Goal: Task Accomplishment & Management: Manage account settings

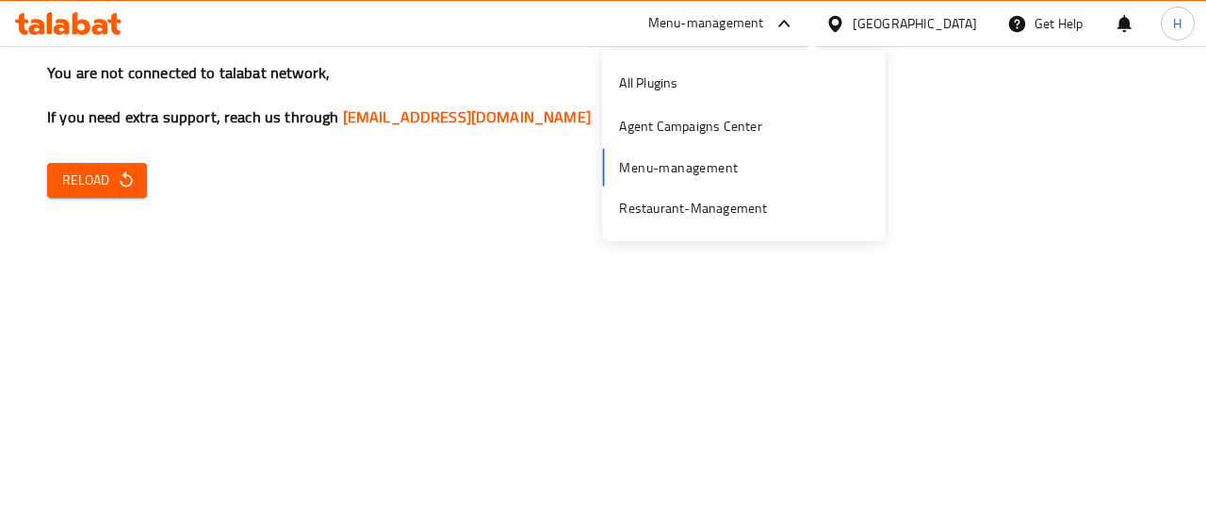
click at [756, 182] on div "All Plugins Agent Campaigns Center Menu-management Restaurant-Management" at bounding box center [743, 145] width 283 height 169
click at [751, 212] on div "Restaurant-Management" at bounding box center [693, 207] width 148 height 21
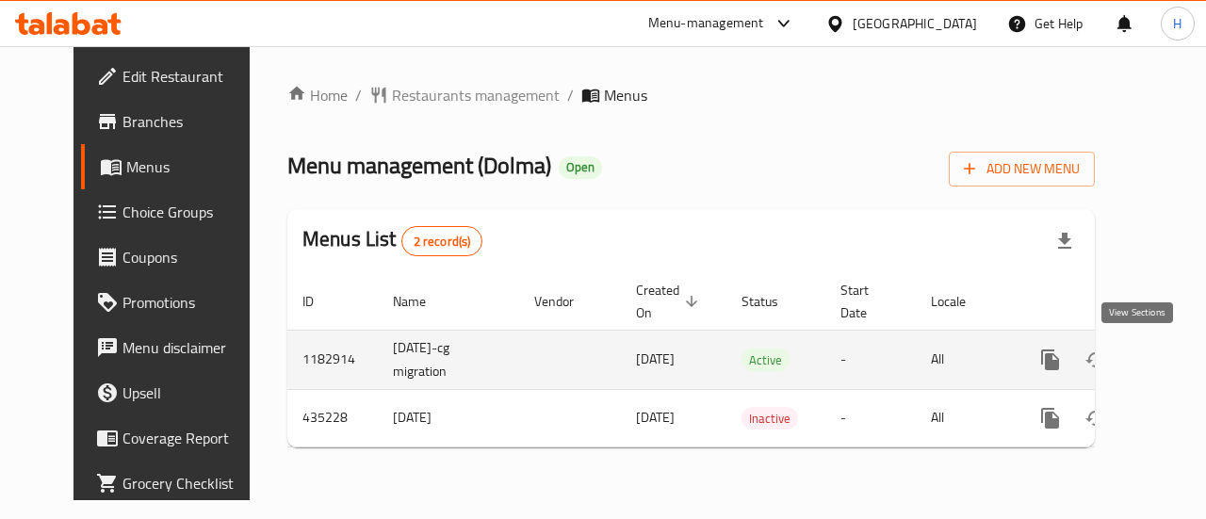
click at [1175, 370] on icon "enhanced table" at bounding box center [1186, 360] width 23 height 23
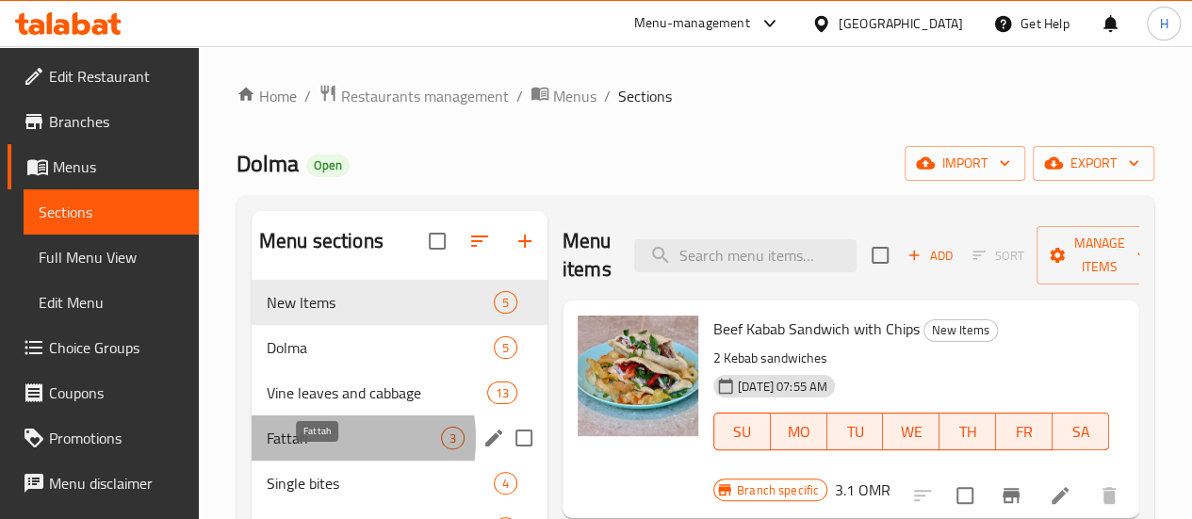
click at [318, 449] on span "Fattah" at bounding box center [354, 438] width 174 height 23
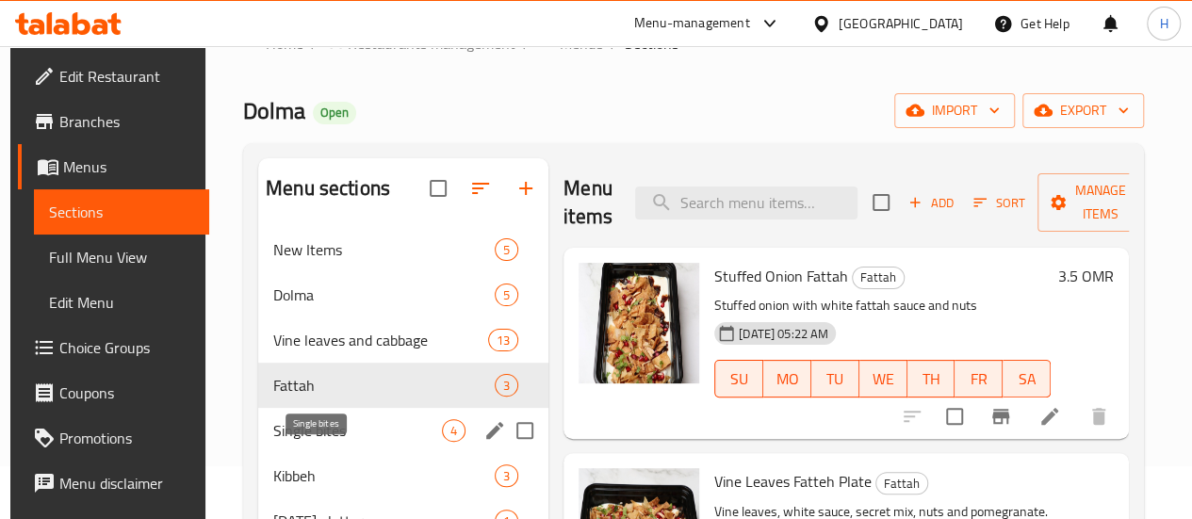
scroll to position [54, 0]
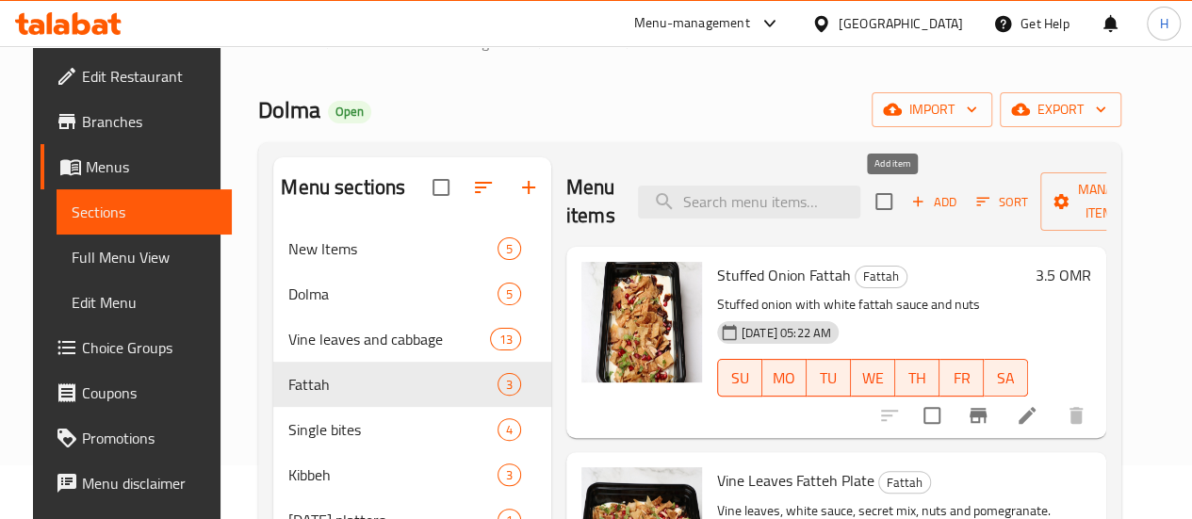
click at [908, 196] on span "Add" at bounding box center [933, 202] width 51 height 22
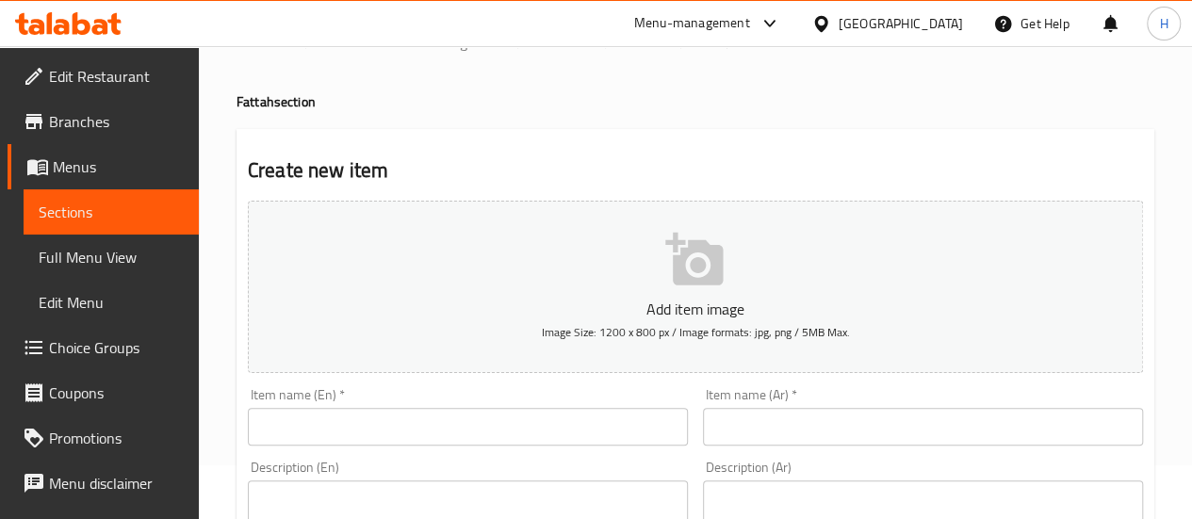
click at [412, 401] on div "Item name (En)   * Item name (En) *" at bounding box center [468, 416] width 440 height 57
click at [418, 412] on input "text" at bounding box center [468, 427] width 440 height 38
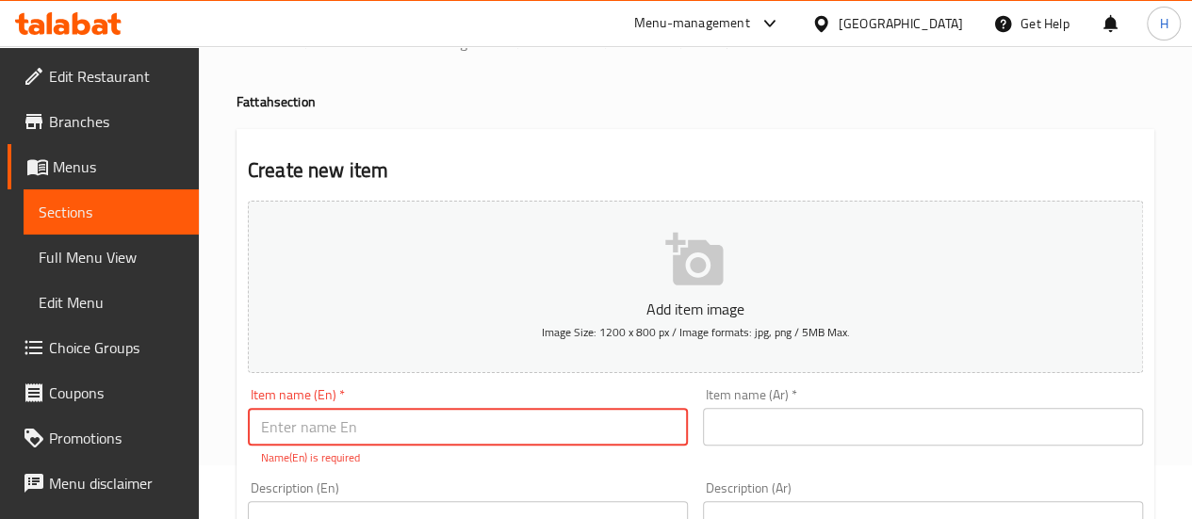
click at [759, 439] on input "text" at bounding box center [923, 427] width 440 height 38
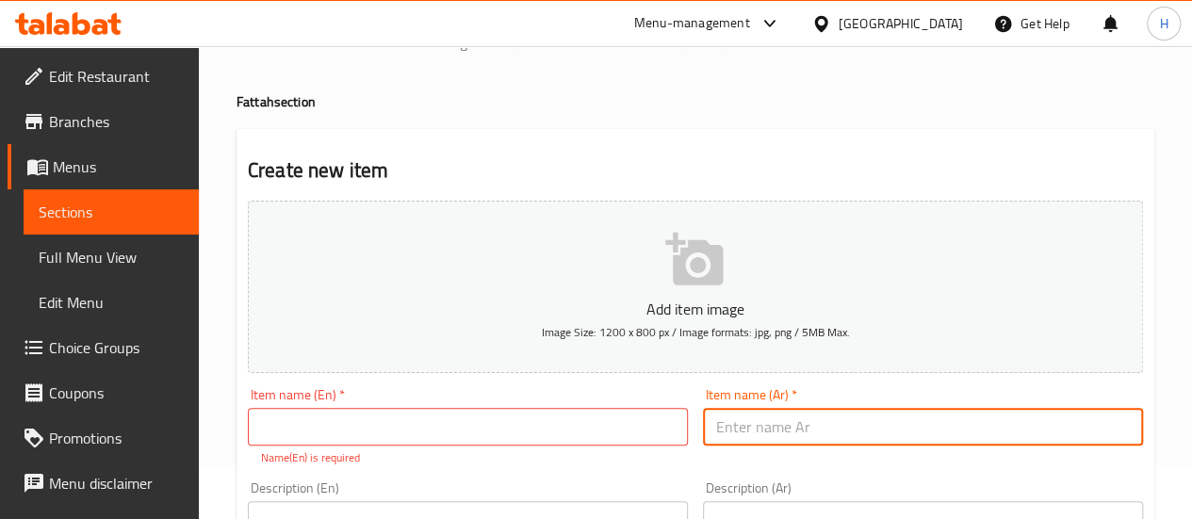
paste input "فتة ورء عنب هالبينو"
type input "فتة ورء عنب هالبينو"
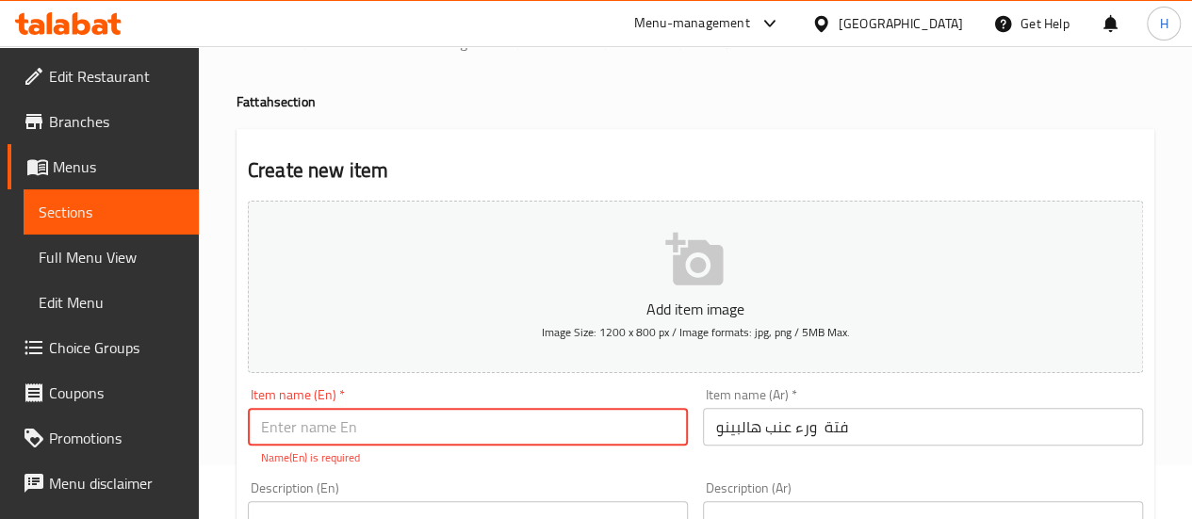
click at [567, 429] on input "text" at bounding box center [468, 427] width 440 height 38
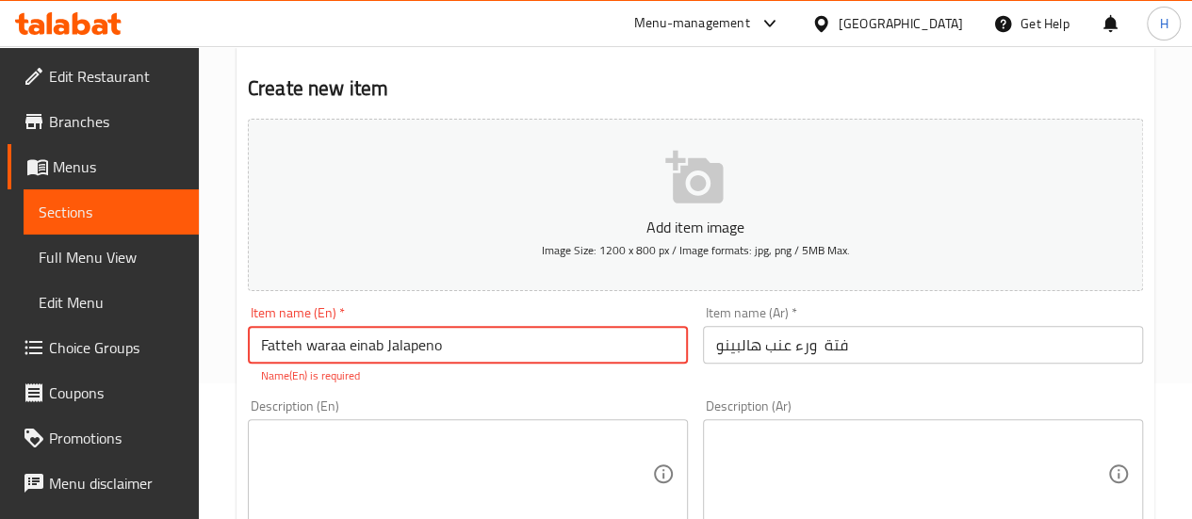
scroll to position [238, 0]
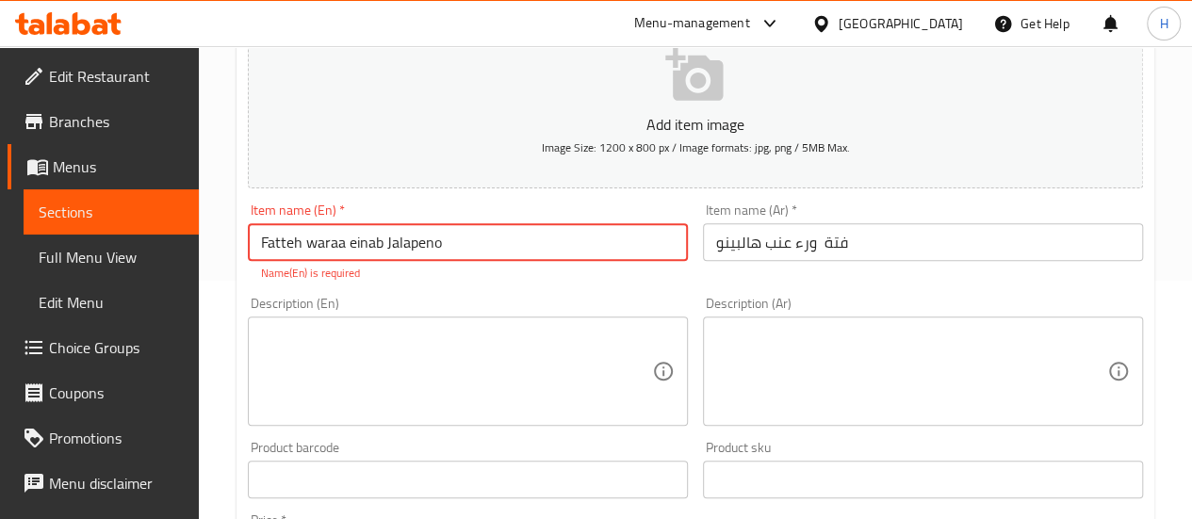
type input "Fatteh waraa einab Jalapeno"
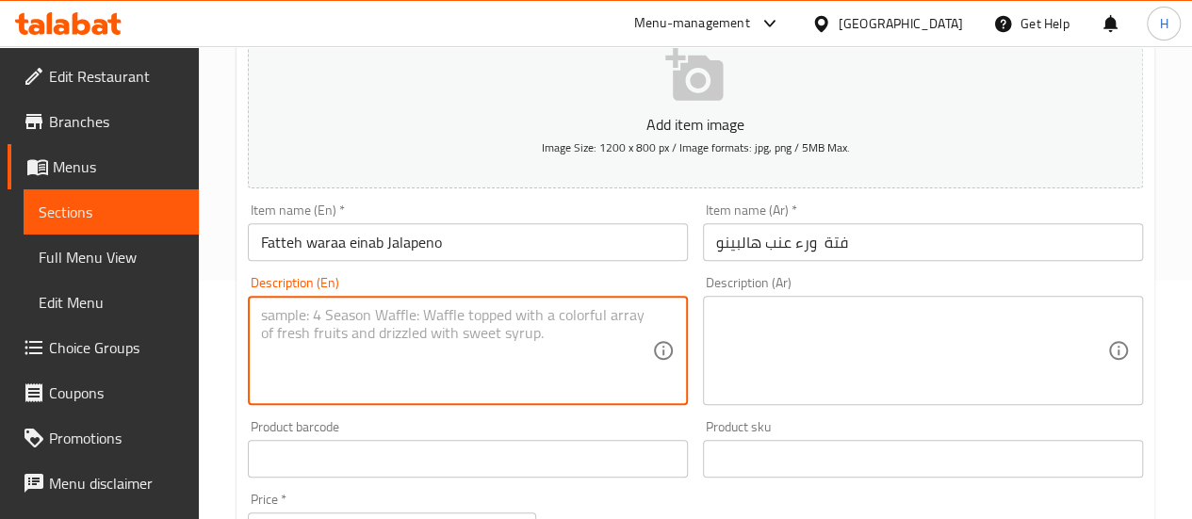
click at [466, 404] on div "Description (En)" at bounding box center [468, 350] width 440 height 109
paste textarea "Stuffed onion with white fattah sauce and nuts"
drag, startPoint x: 311, startPoint y: 312, endPoint x: 347, endPoint y: 304, distance: 36.6
click at [347, 306] on textarea "Stuffed onion with white fattah sauce and nuts" at bounding box center [456, 351] width 391 height 90
click at [445, 309] on textarea "Stuffed jalapeno with white fattah sauce and nuts" at bounding box center [456, 351] width 391 height 90
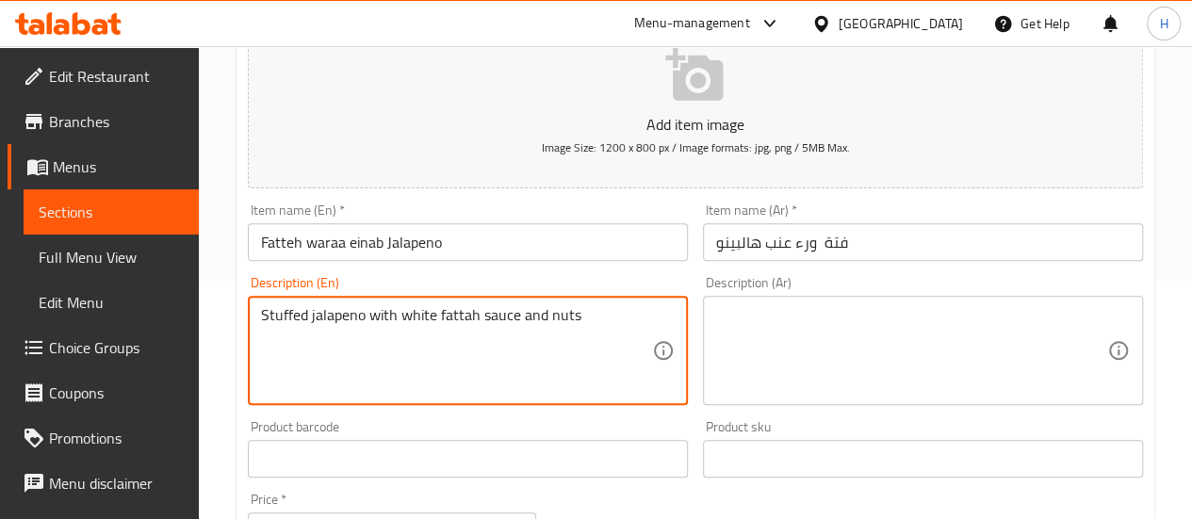
click at [451, 311] on textarea "Stuffed jalapeno with white fattah sauce and nuts" at bounding box center [456, 351] width 391 height 90
type textarea "Stuffed jalapeno with white fattah sauce and nuts"
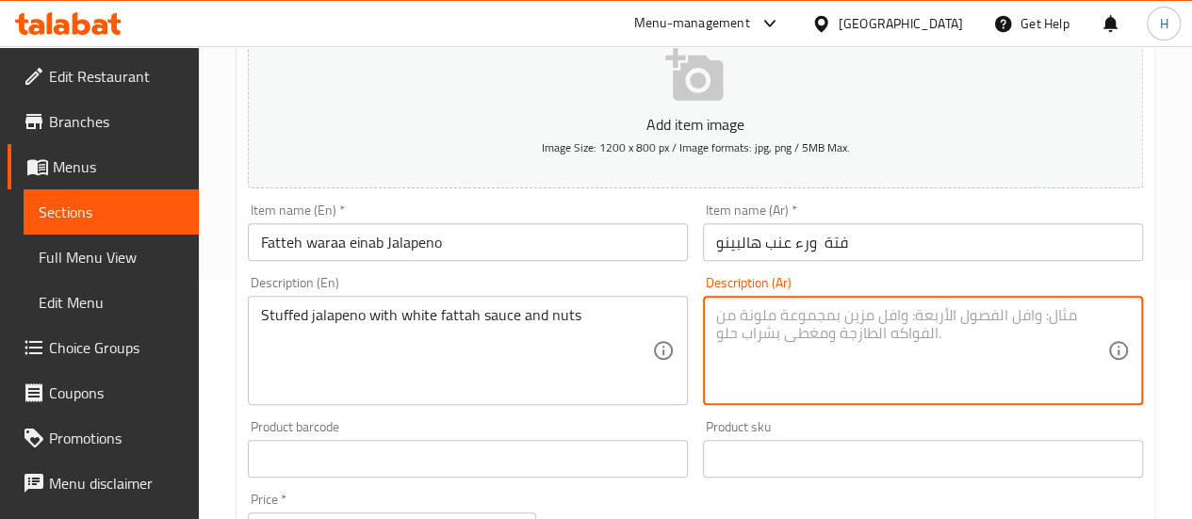
click at [749, 296] on div "Description (Ar)" at bounding box center [923, 350] width 440 height 109
paste textarea "بصل محشو بصوص الفتة البيضاء والمكسرات"
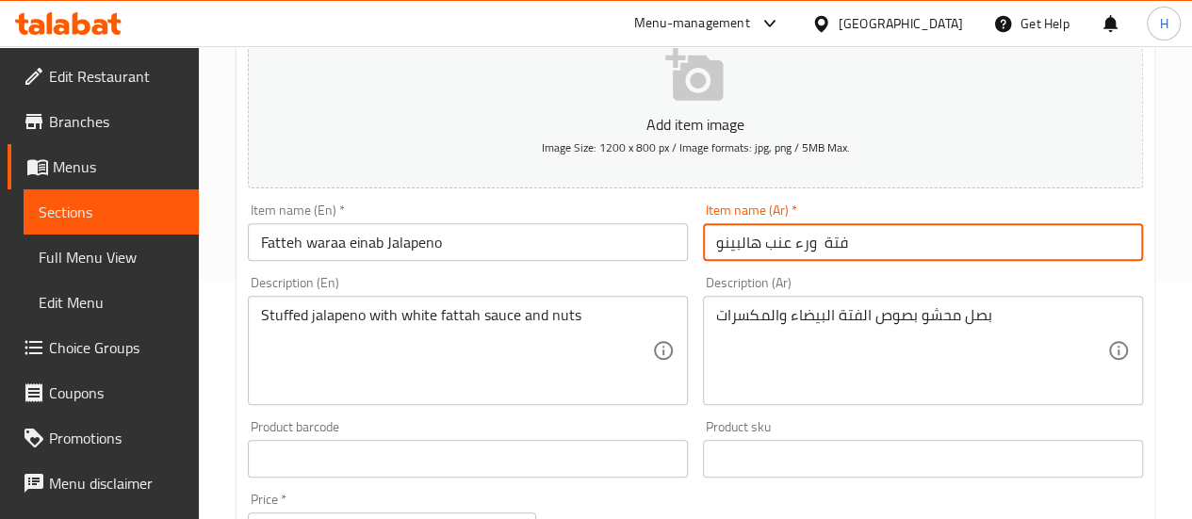
drag, startPoint x: 809, startPoint y: 246, endPoint x: 820, endPoint y: 246, distance: 10.4
click at [820, 246] on input "فتة ورء عنب هالبينو" at bounding box center [923, 242] width 440 height 38
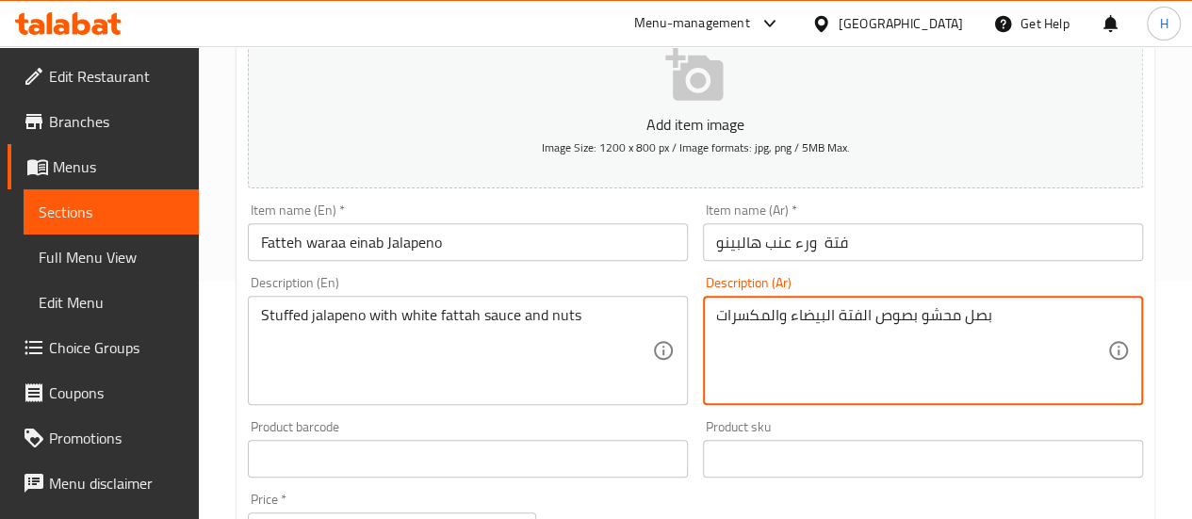
paste textarea "و"
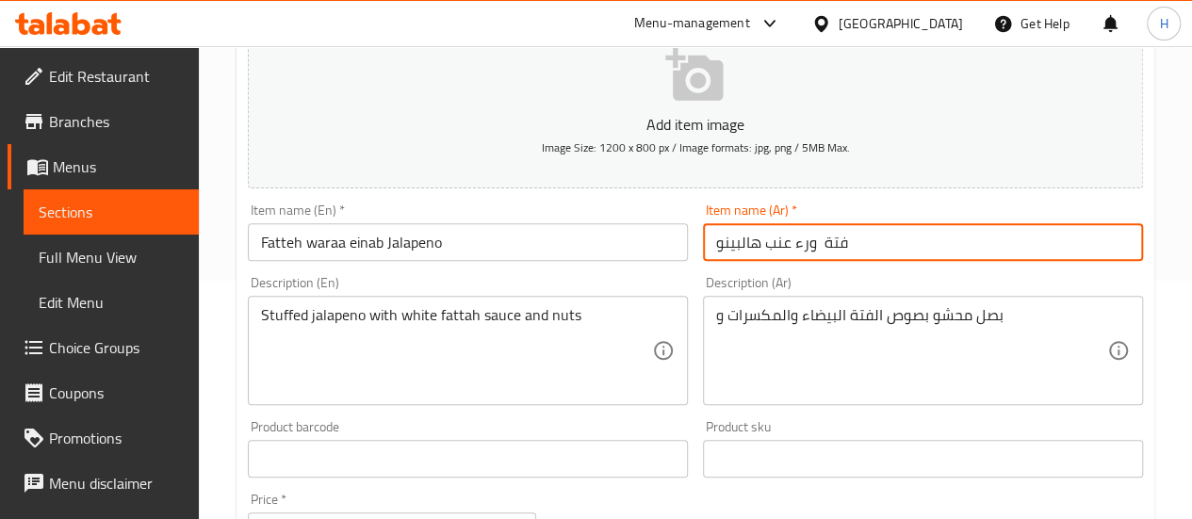
drag, startPoint x: 721, startPoint y: 240, endPoint x: 759, endPoint y: 242, distance: 38.7
click at [759, 242] on input "فتة ورء عنب هالبينو" at bounding box center [923, 242] width 440 height 38
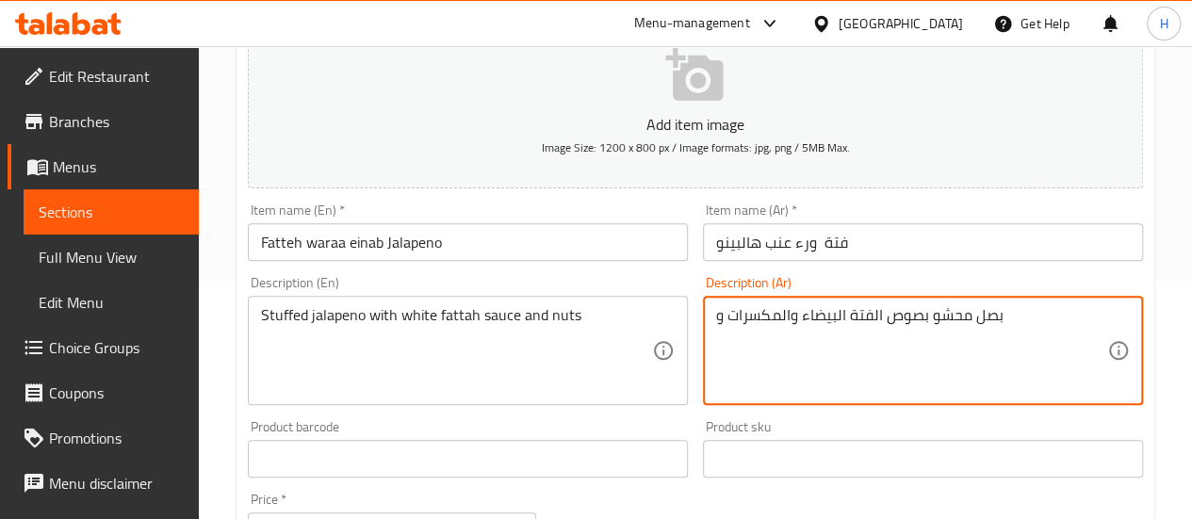
paste textarea "هالبينو"
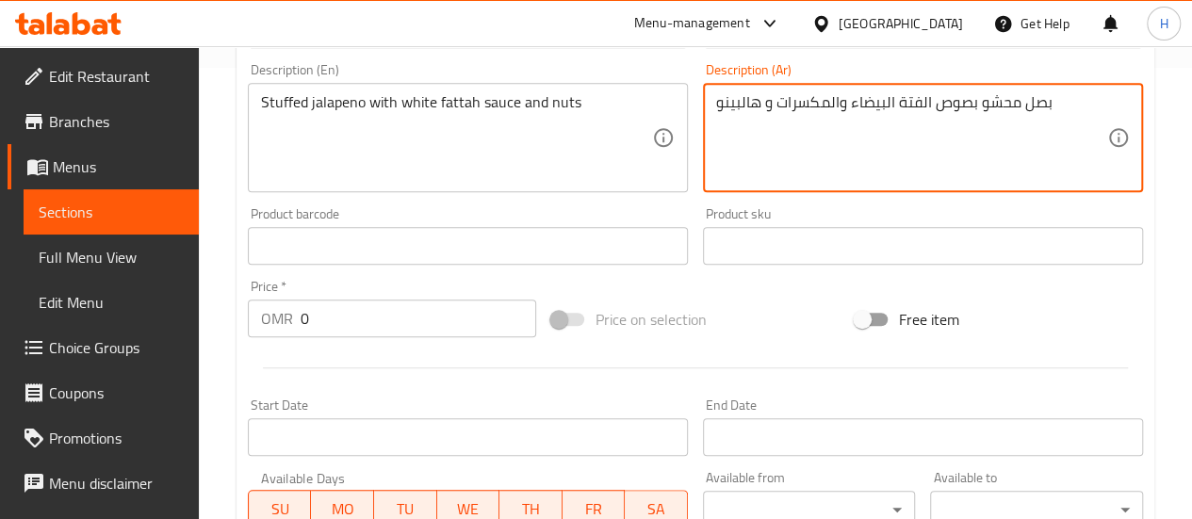
scroll to position [452, 0]
type textarea "بصل محشو بصوص الفتة البيضاء والمكسرات و هالبينو"
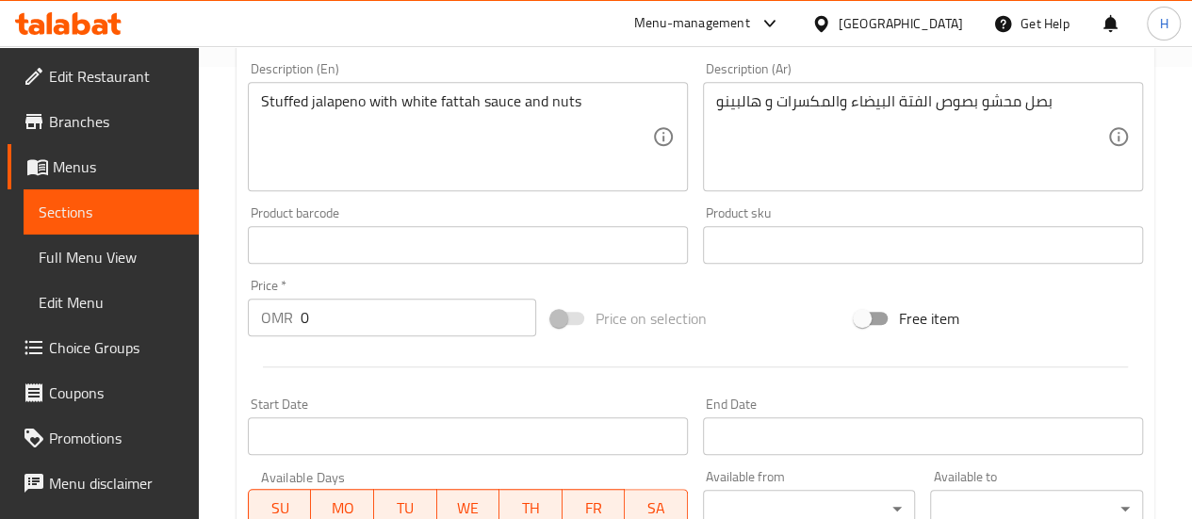
click at [509, 289] on div "Price   * OMR 0 Price *" at bounding box center [392, 307] width 288 height 57
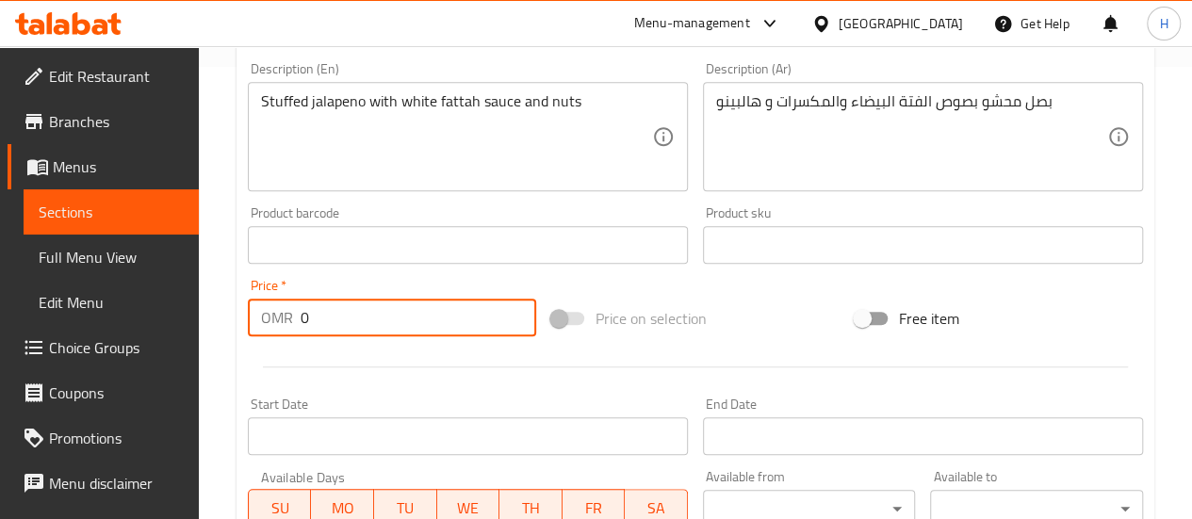
click at [486, 312] on input "0" at bounding box center [419, 318] width 236 height 38
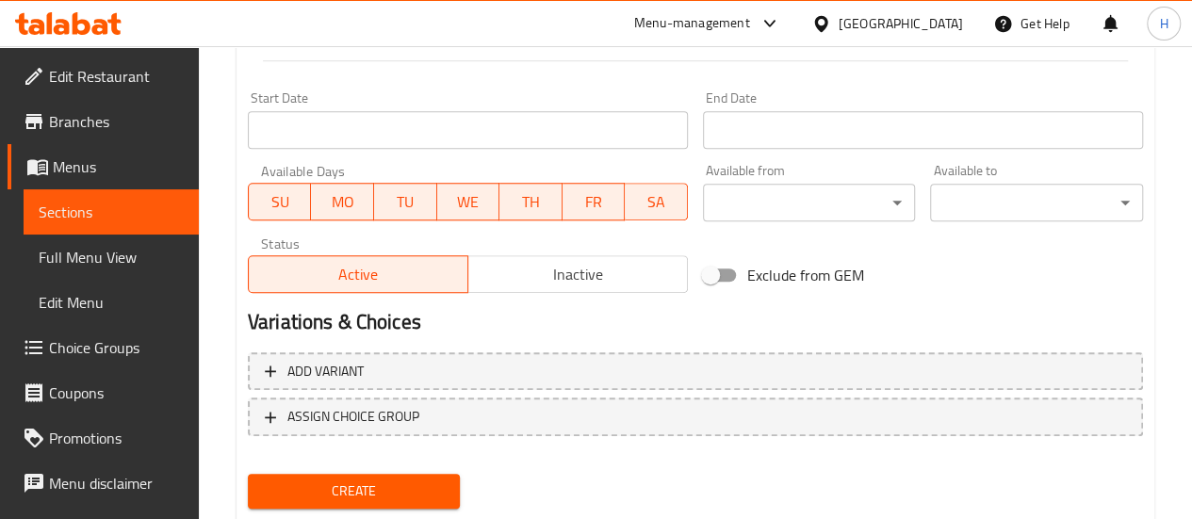
scroll to position [811, 0]
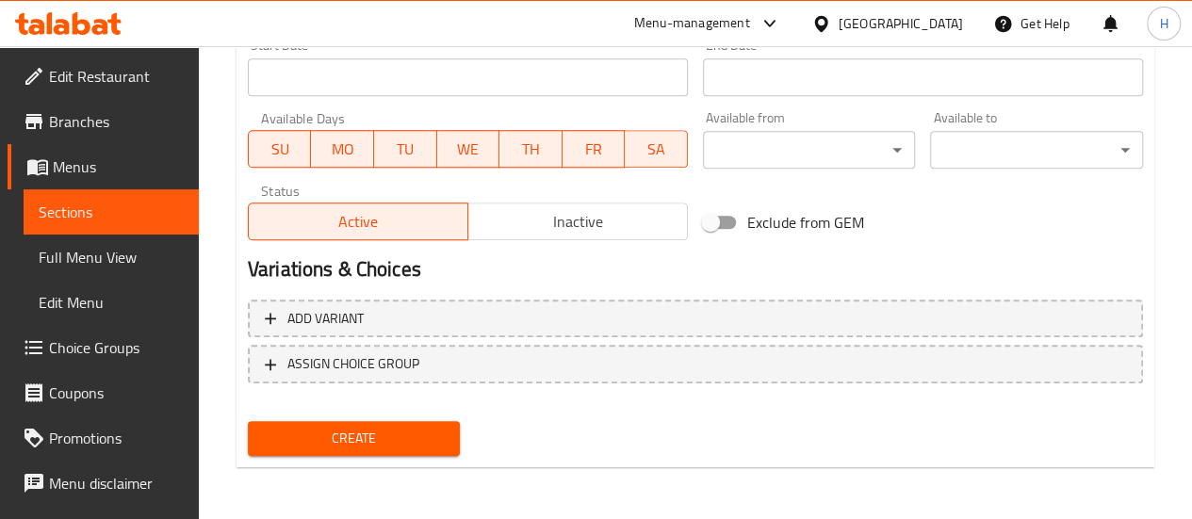
type input "4"
click at [360, 458] on div "Create" at bounding box center [354, 439] width 228 height 50
click at [347, 447] on span "Create" at bounding box center [354, 439] width 183 height 24
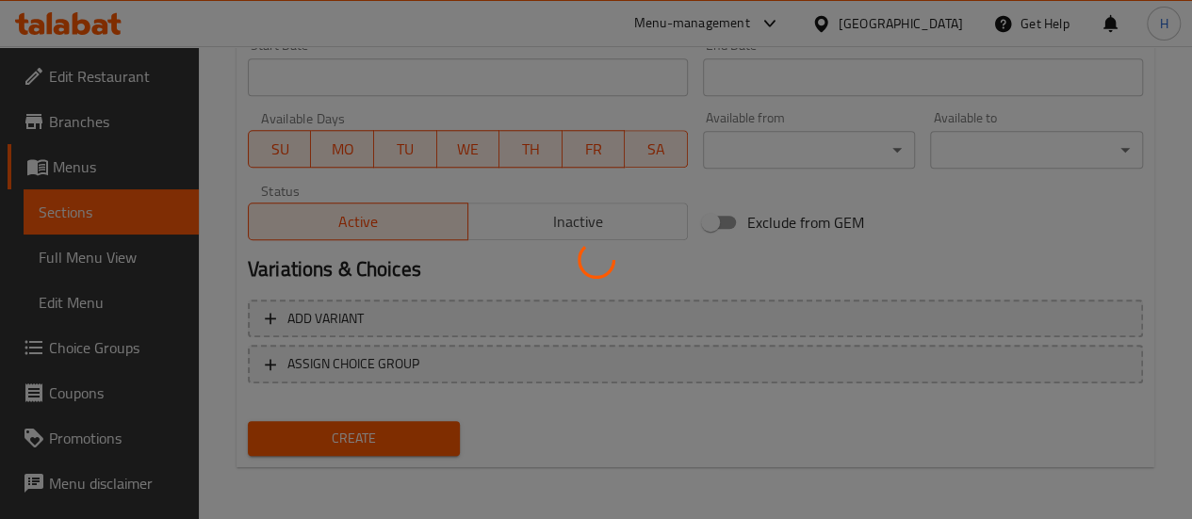
type input "0"
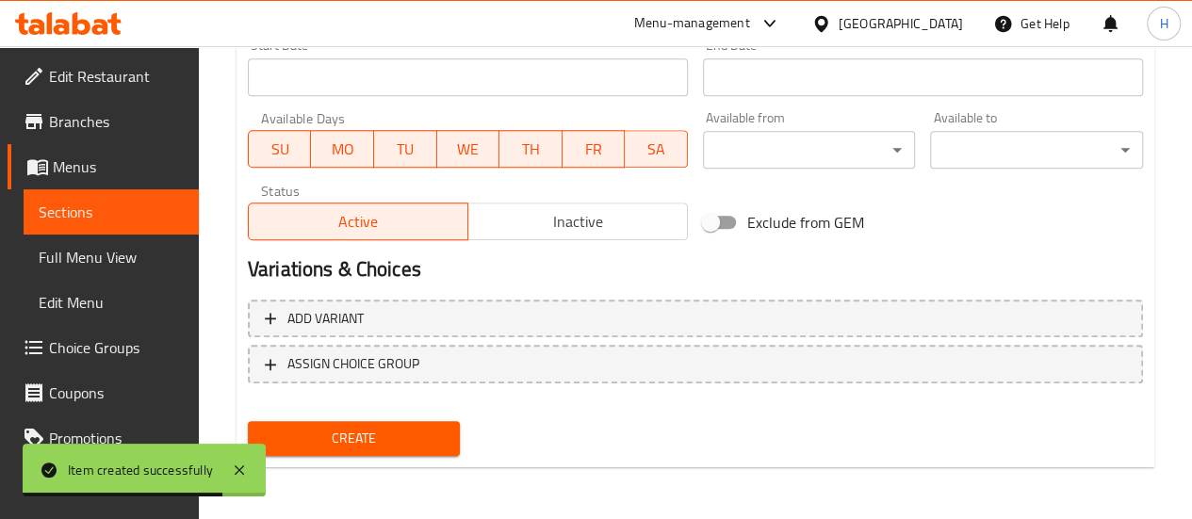
click at [79, 174] on span "Menus" at bounding box center [118, 166] width 131 height 23
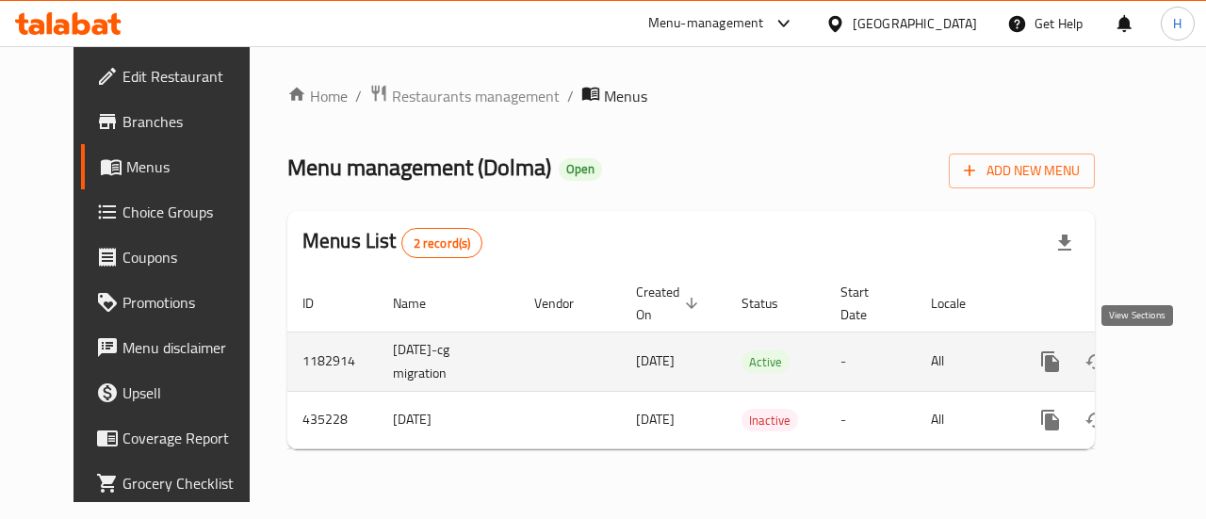
click at [1175, 359] on icon "enhanced table" at bounding box center [1186, 362] width 23 height 23
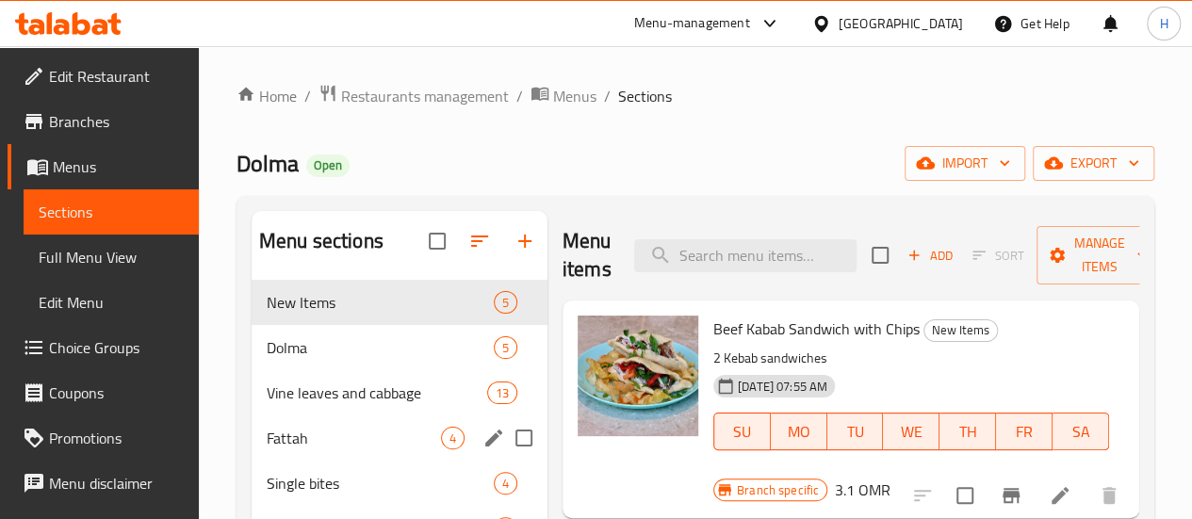
click at [304, 449] on span "Fattah" at bounding box center [354, 438] width 174 height 23
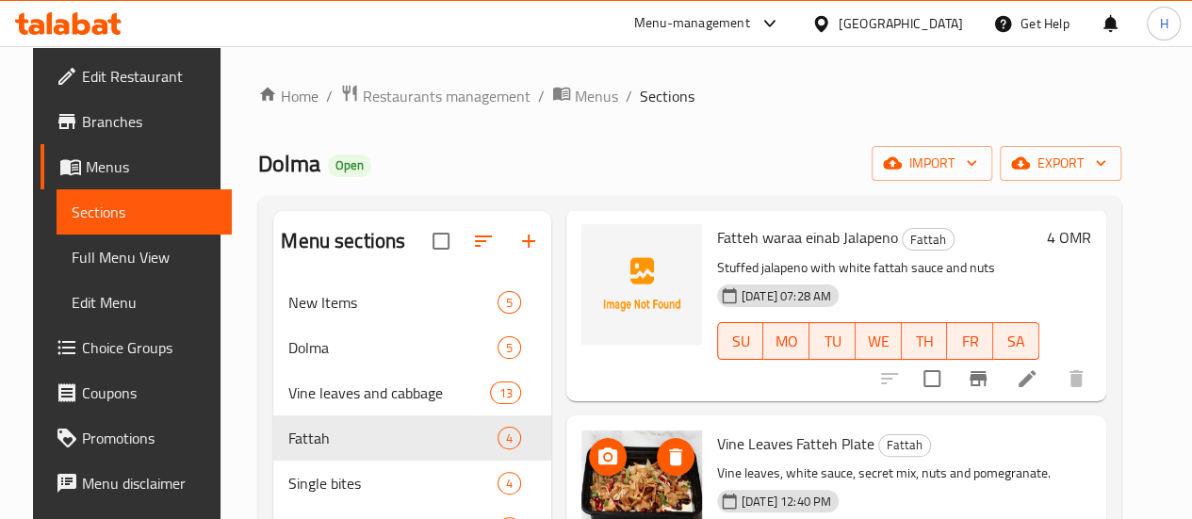
scroll to position [295, 0]
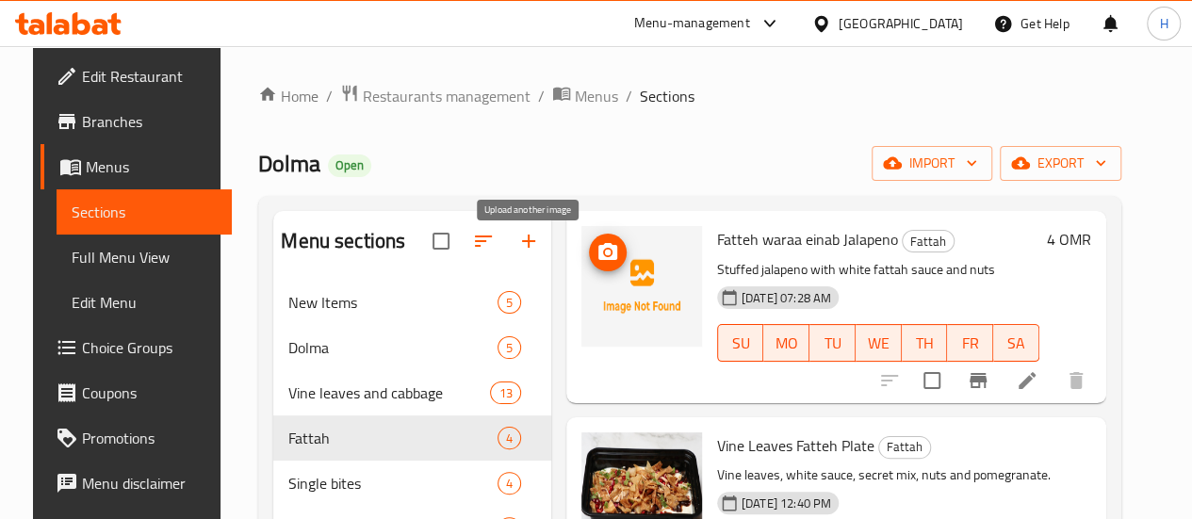
click at [596, 260] on icon "upload picture" at bounding box center [607, 252] width 23 height 23
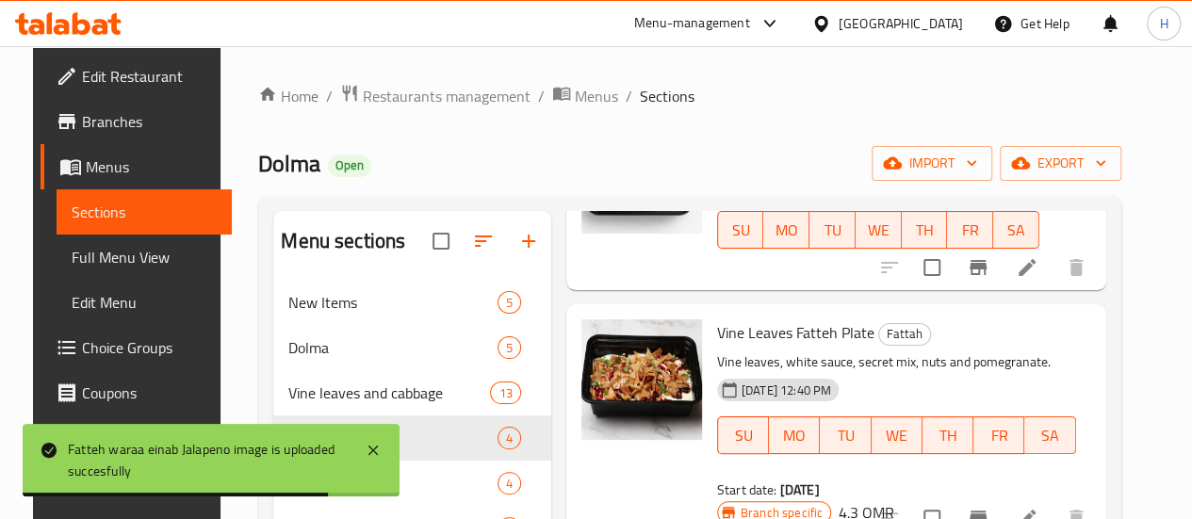
scroll to position [0, 0]
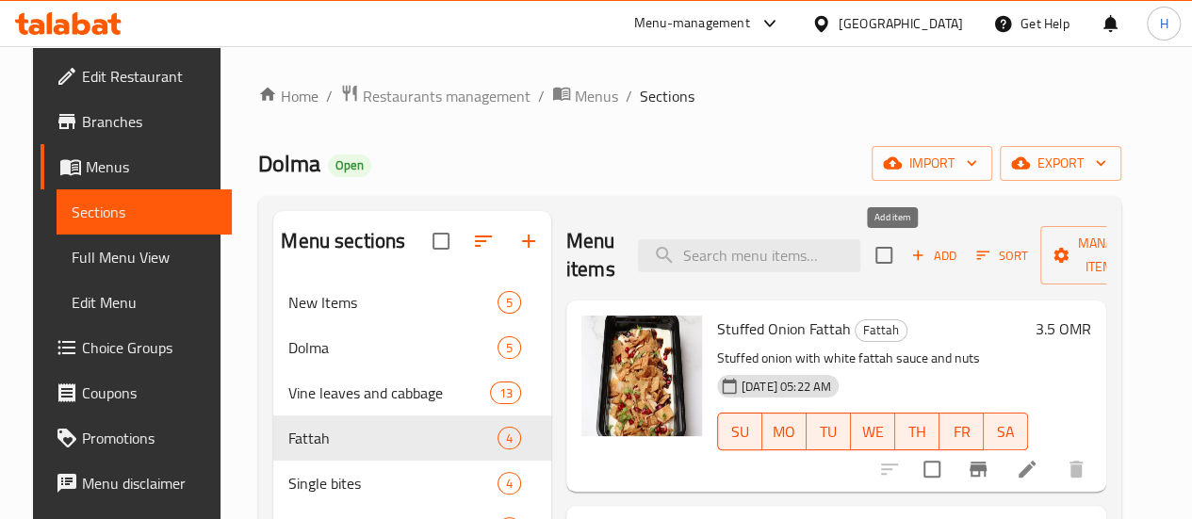
click at [908, 262] on span "Add" at bounding box center [933, 256] width 51 height 22
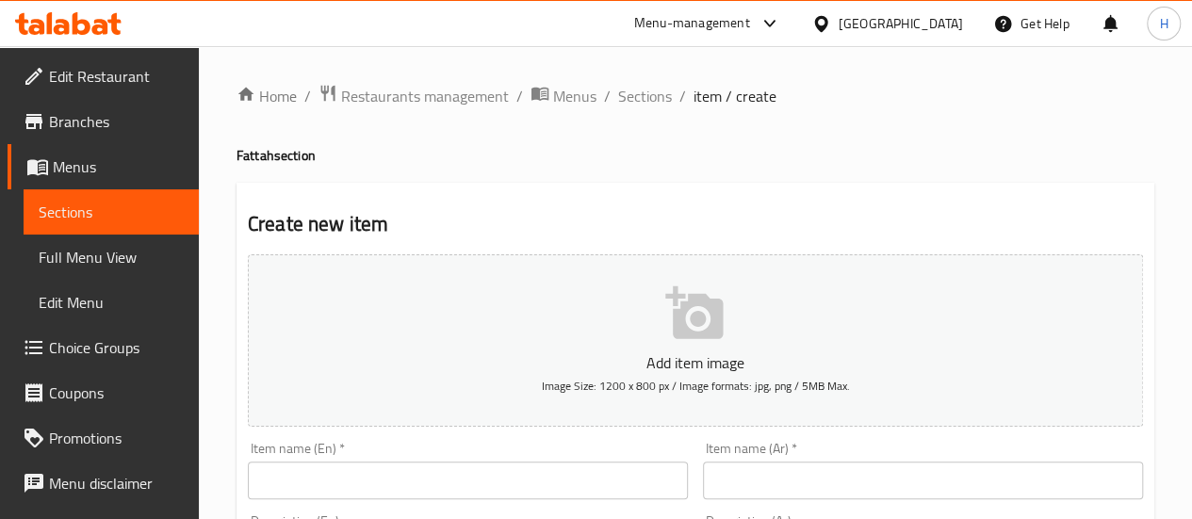
scroll to position [57, 0]
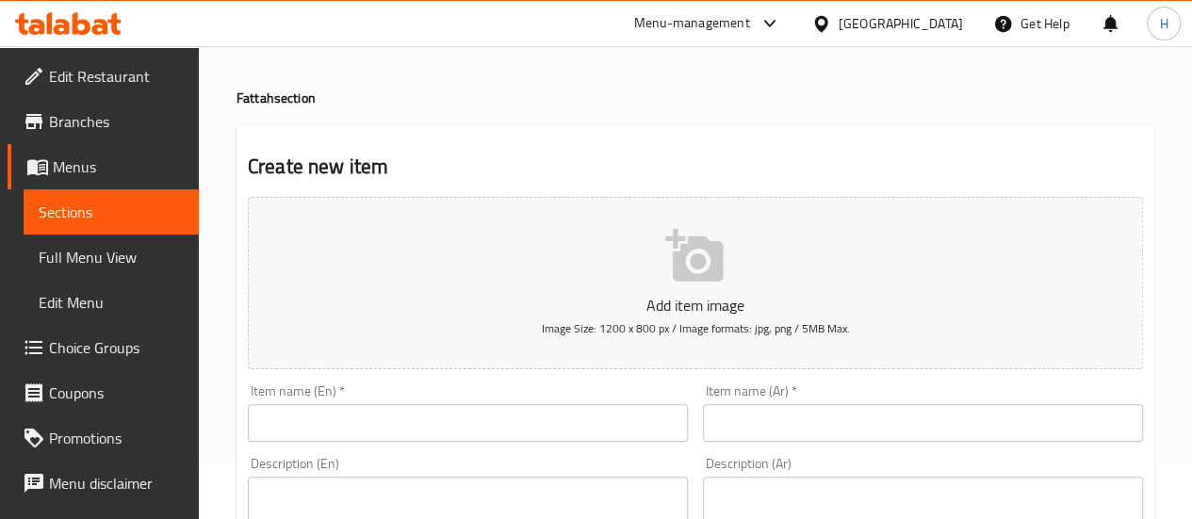
click at [530, 422] on input "text" at bounding box center [468, 423] width 440 height 38
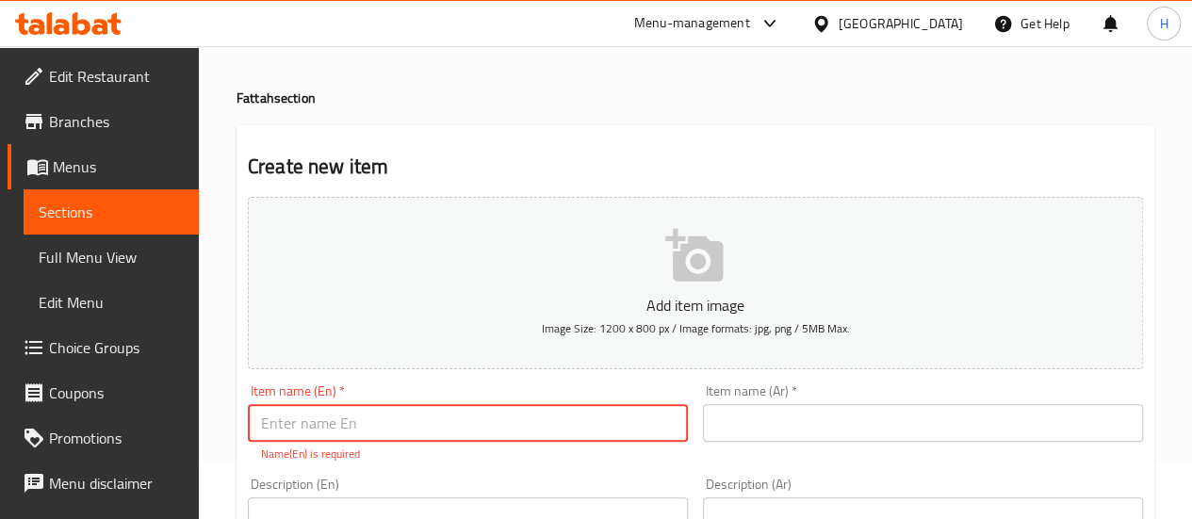
paste input "Fatteh waraa einab Jalapeno"
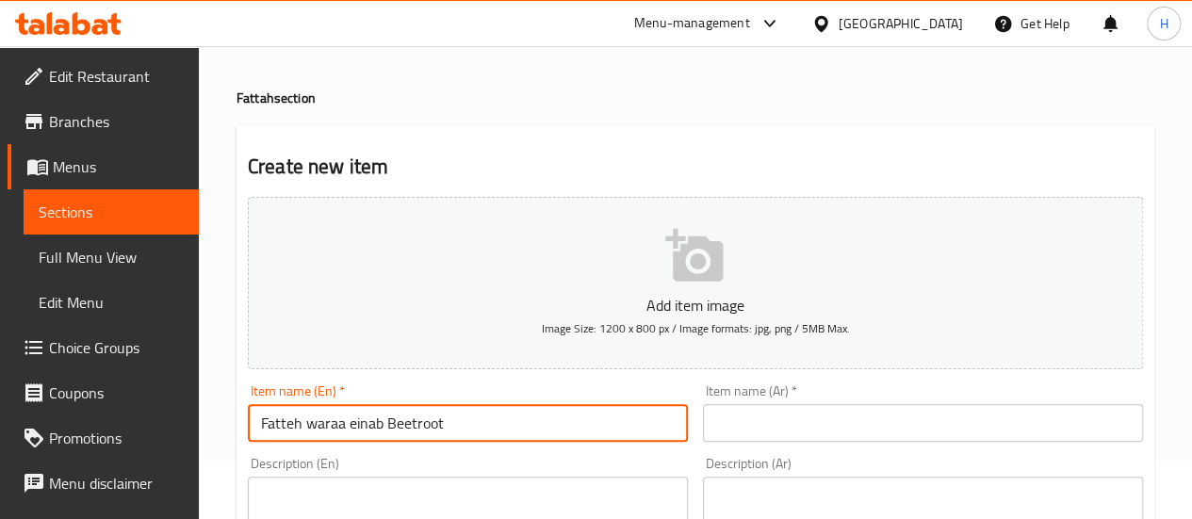
type input "Fatteh waraa einab Beetroot"
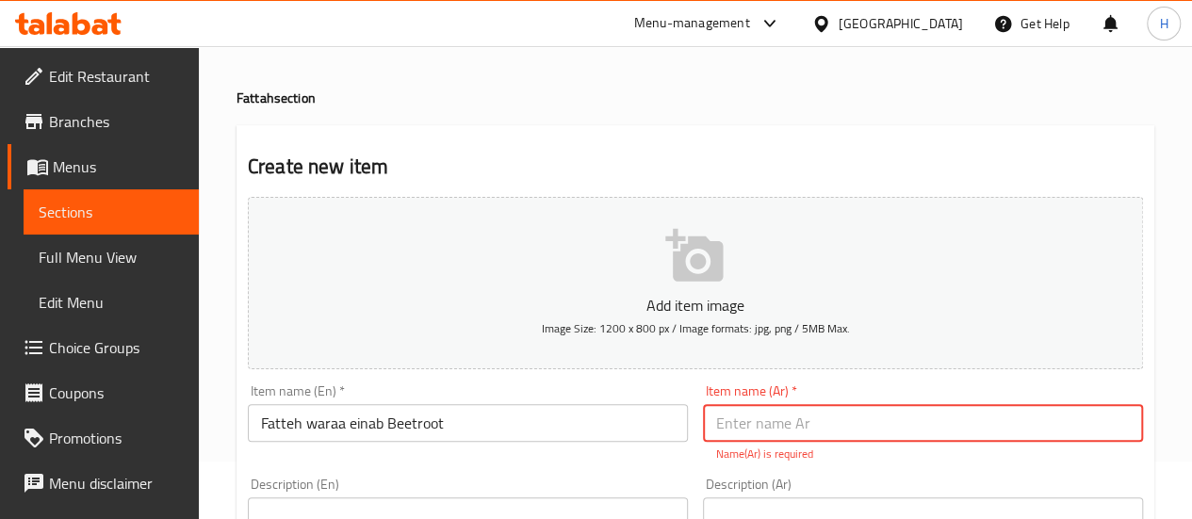
paste input "فتة ورق عنب بالشمندر"
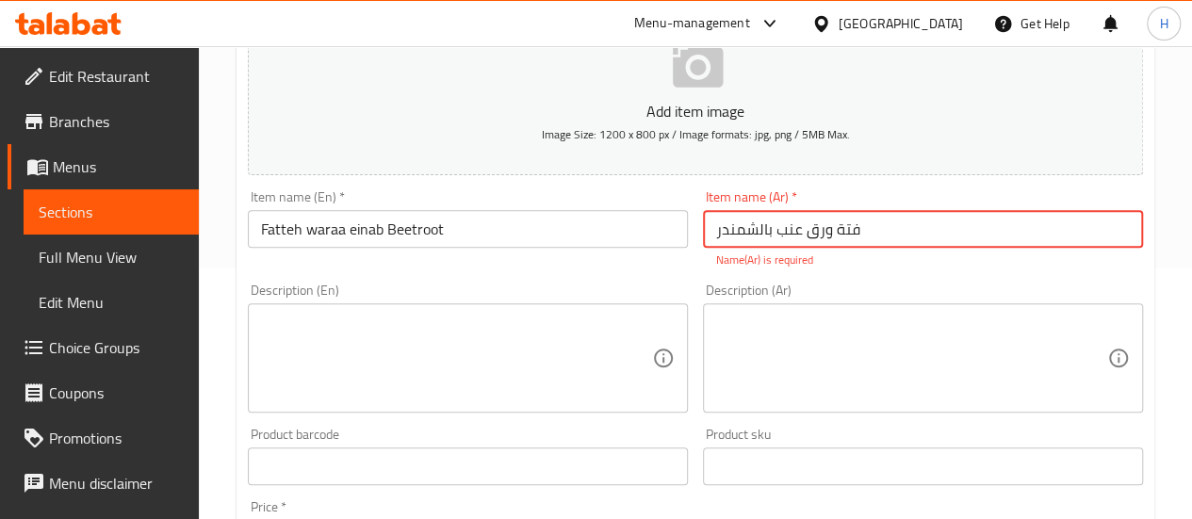
scroll to position [259, 0]
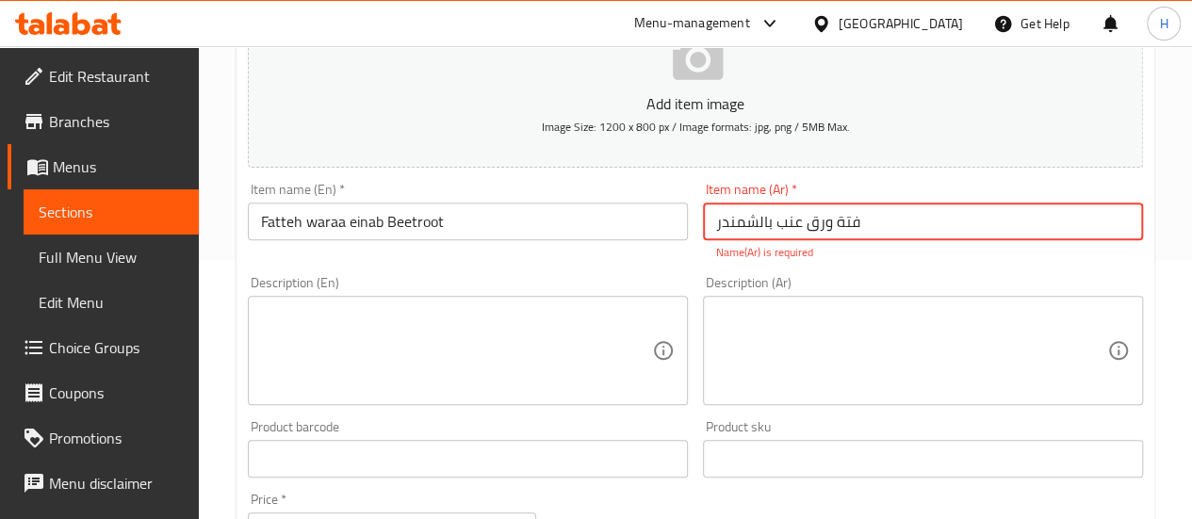
type input "فتة ورق عنب بالشمندر"
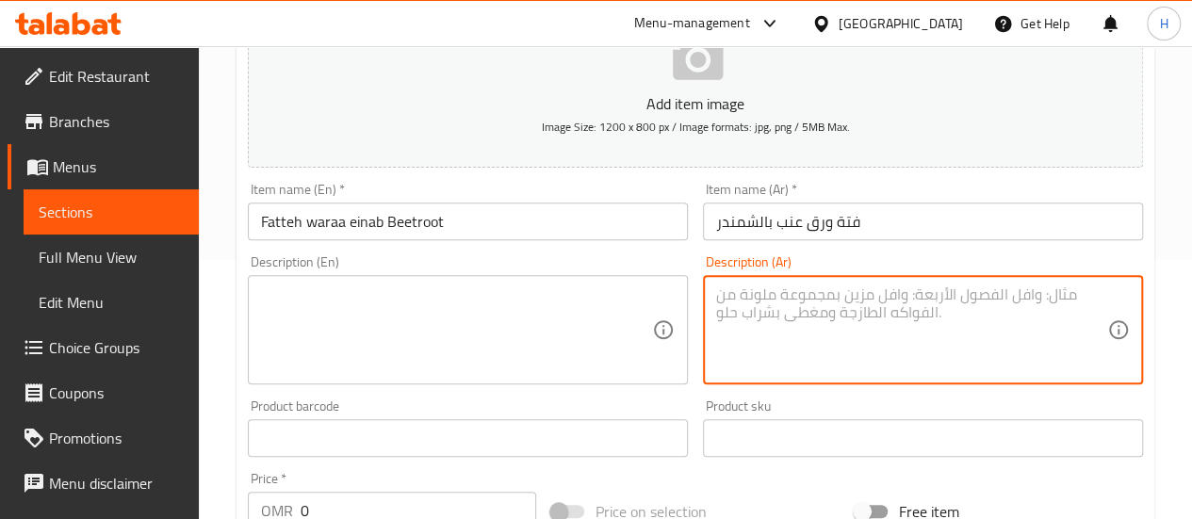
click at [735, 358] on textarea at bounding box center [911, 331] width 391 height 90
click at [445, 334] on textarea at bounding box center [456, 331] width 391 height 90
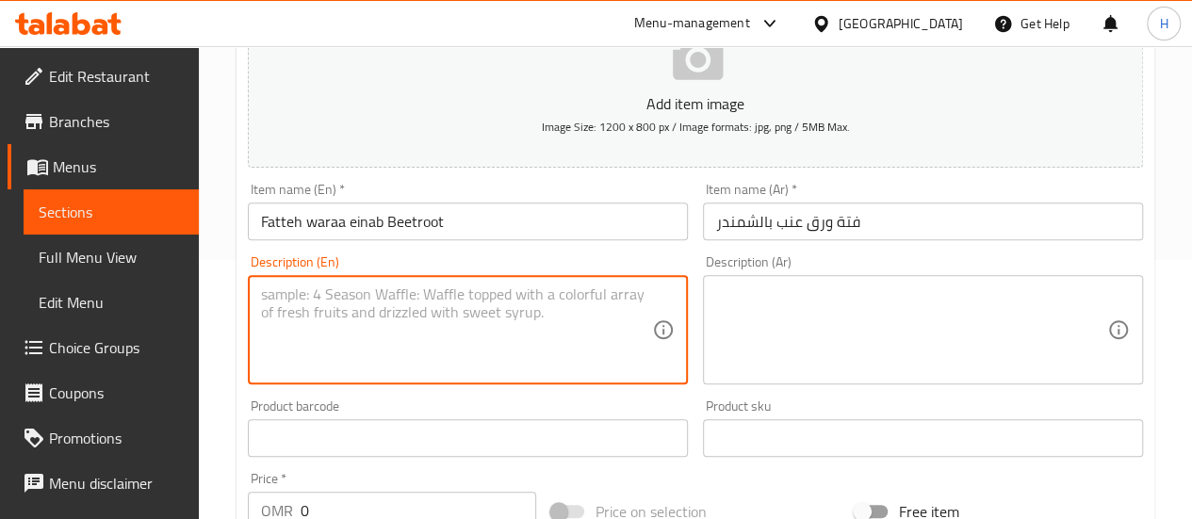
click at [416, 368] on textarea at bounding box center [456, 331] width 391 height 90
paste textarea "Stuffed jalapeno with white fattah sauce and nuts"
drag, startPoint x: 306, startPoint y: 287, endPoint x: 366, endPoint y: 291, distance: 59.5
click at [366, 291] on textarea "Stuffed jalapeno with white fattah sauce and nuts" at bounding box center [456, 331] width 391 height 90
type textarea "Stuffed beetroot with white fattah sauce and nuts"
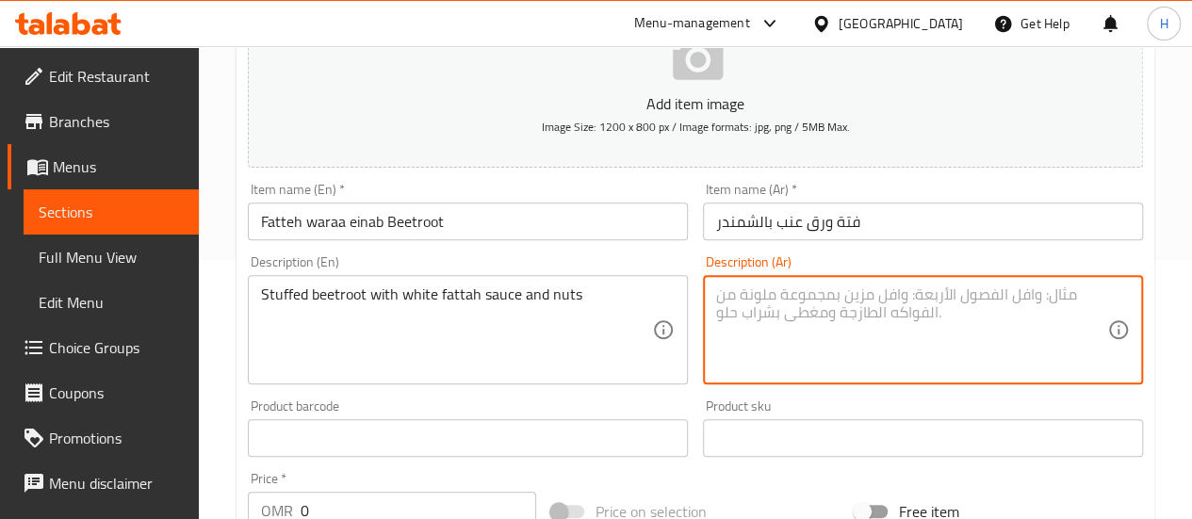
click at [735, 325] on textarea at bounding box center [911, 331] width 391 height 90
paste textarea "بصل محشو بصوص الفتة البيضاء والمكسرات و هالبينو"
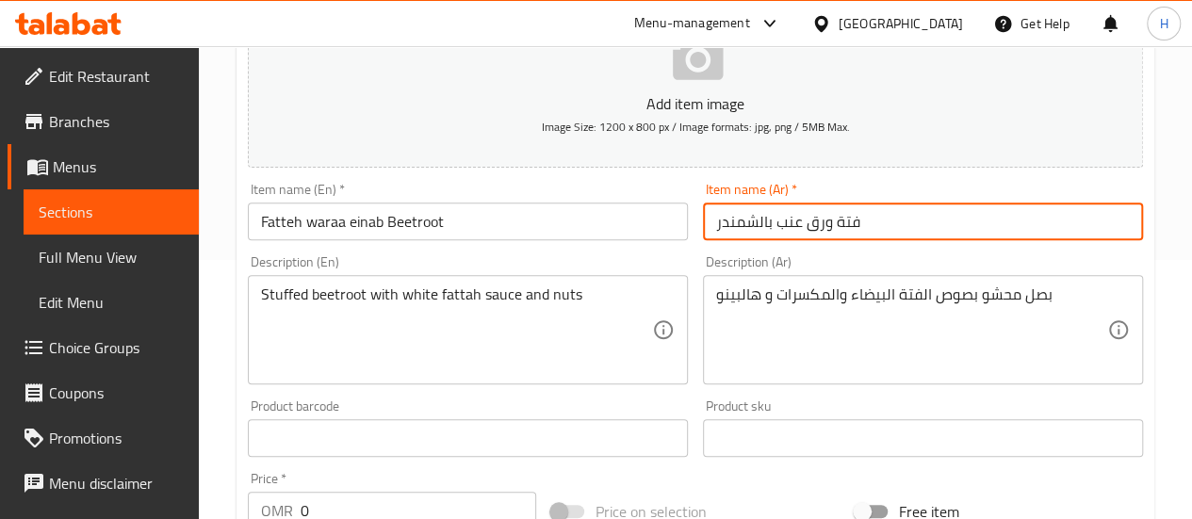
drag, startPoint x: 714, startPoint y: 224, endPoint x: 769, endPoint y: 228, distance: 54.8
click at [769, 228] on input "فتة ورق عنب بالشمندر" at bounding box center [923, 222] width 440 height 38
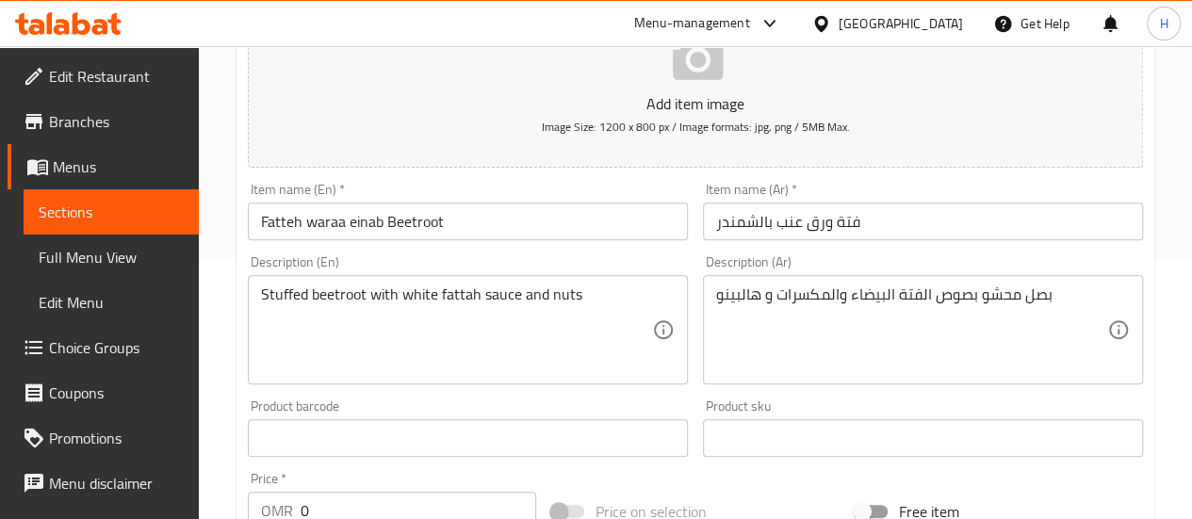
click at [714, 302] on div "بصل محشو بصوص الفتة البيضاء والمكسرات و هالبينو Description (Ar)" at bounding box center [923, 329] width 440 height 109
drag, startPoint x: 714, startPoint y: 302, endPoint x: 751, endPoint y: 302, distance: 36.7
click at [751, 302] on div "بصل محشو بصوص الفتة البيضاء والمكسرات و هالبينو Description (Ar)" at bounding box center [923, 329] width 440 height 109
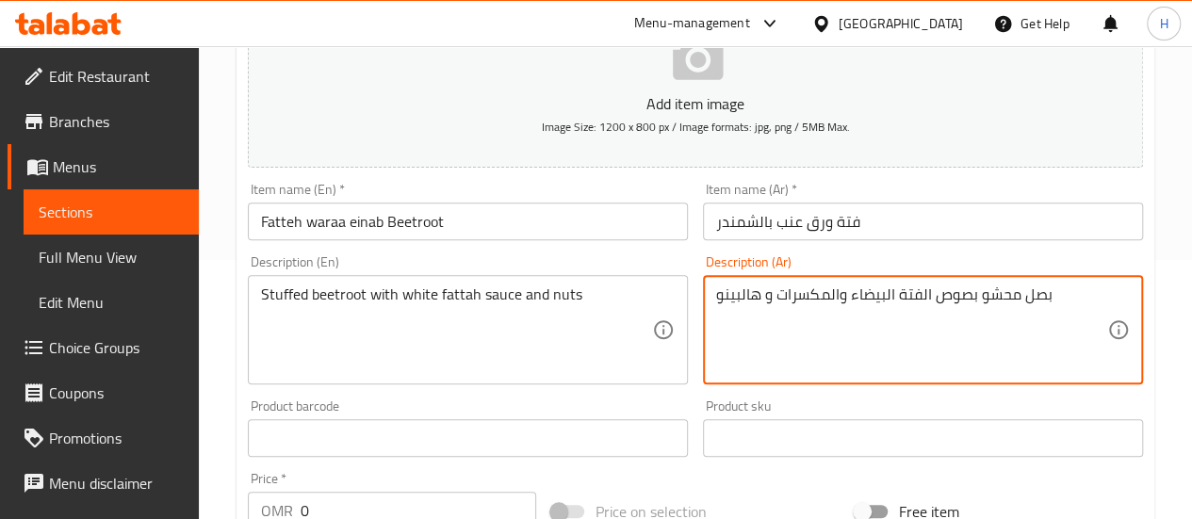
drag, startPoint x: 772, startPoint y: 298, endPoint x: 716, endPoint y: 295, distance: 55.7
click at [716, 295] on textarea "بصل محشو بصوص الفتة البيضاء والمكسرات و هالبينو" at bounding box center [911, 331] width 391 height 90
paste textarea "بالشمندر"
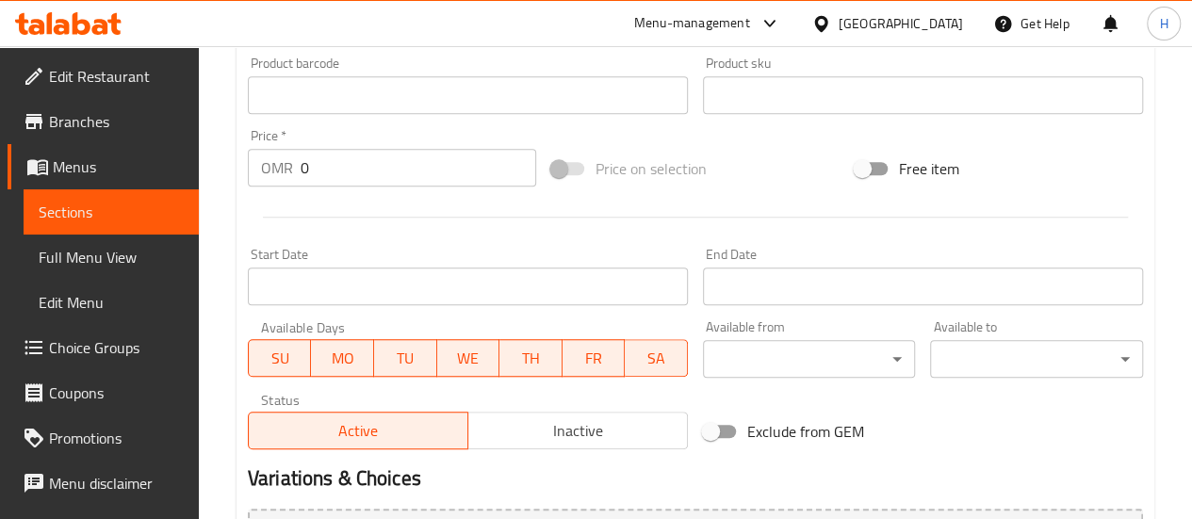
scroll to position [604, 0]
type textarea "بصل محشو بصوص الفتة البيضاء والمكسرات بالشمندر"
click at [367, 179] on input "0" at bounding box center [419, 166] width 236 height 38
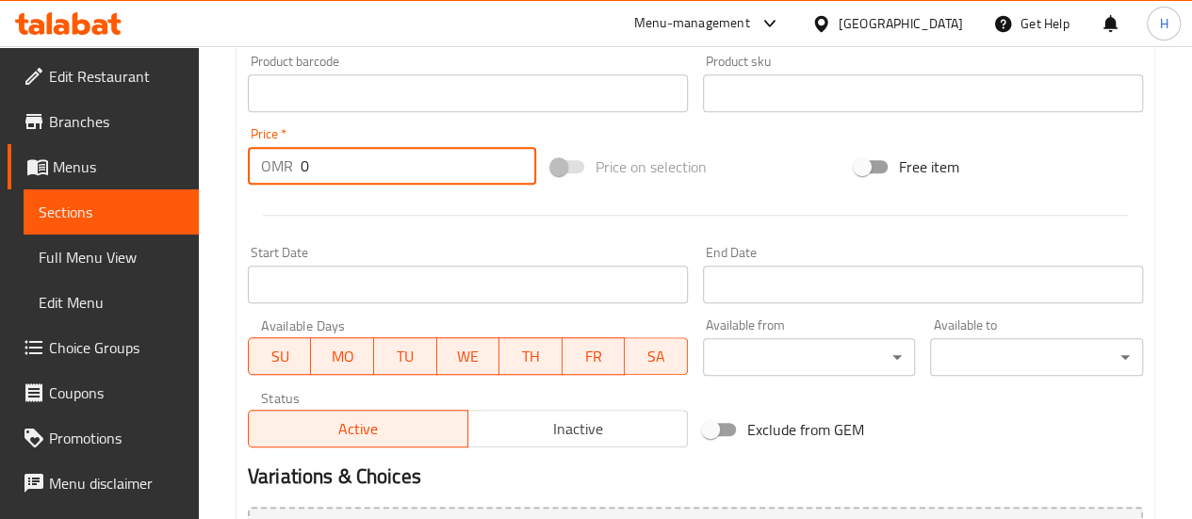
click at [367, 179] on input "0" at bounding box center [419, 166] width 236 height 38
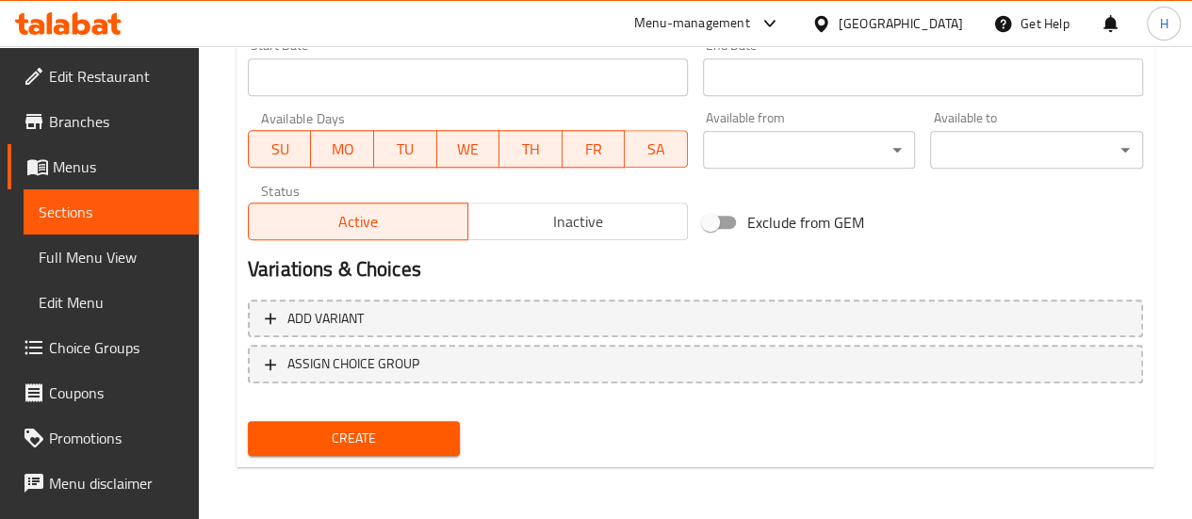
type input "4"
click at [390, 431] on span "Create" at bounding box center [354, 439] width 183 height 24
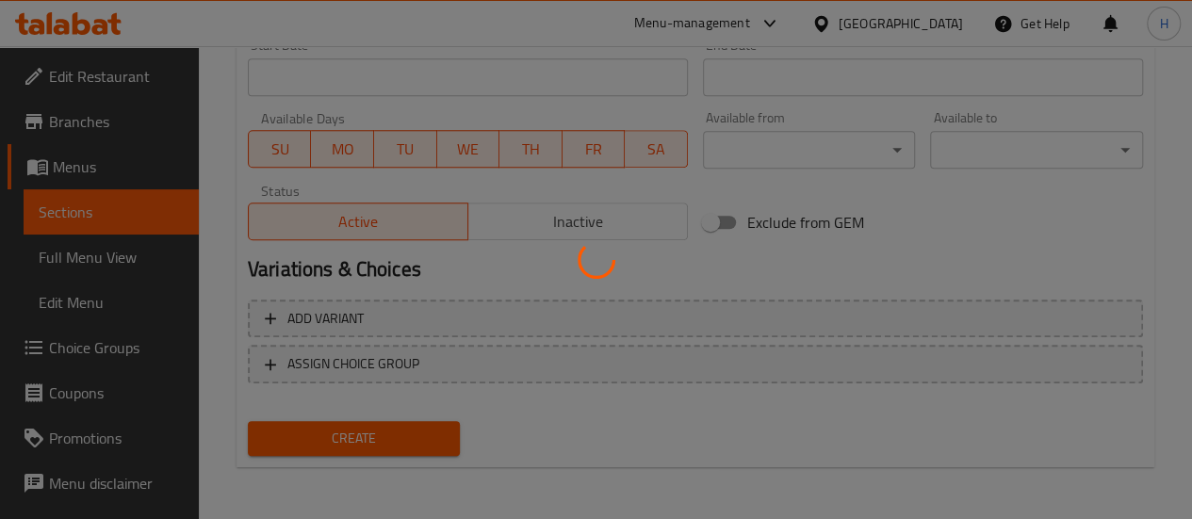
type input "0"
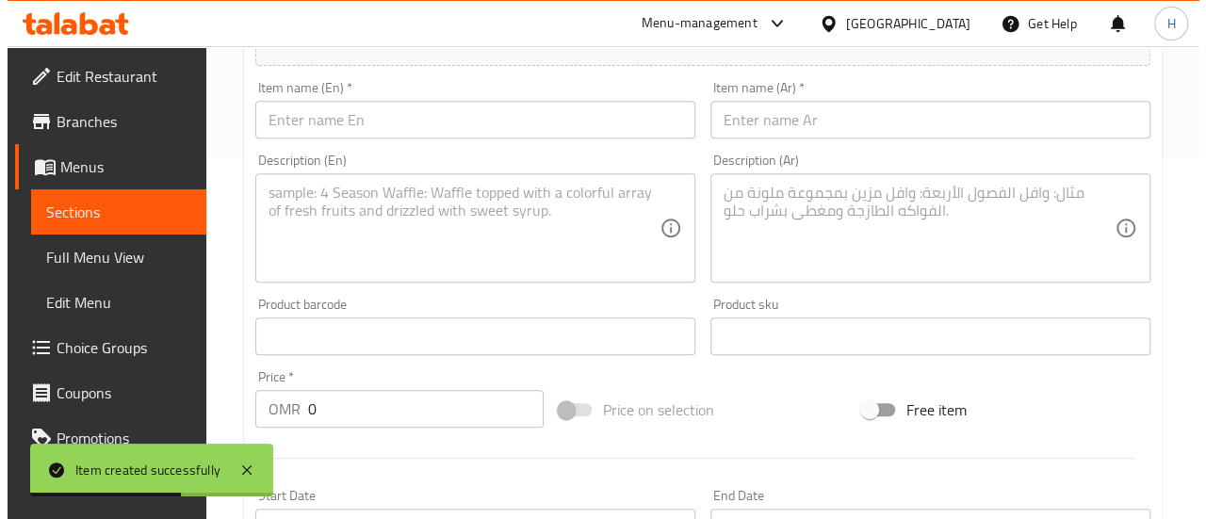
scroll to position [0, 0]
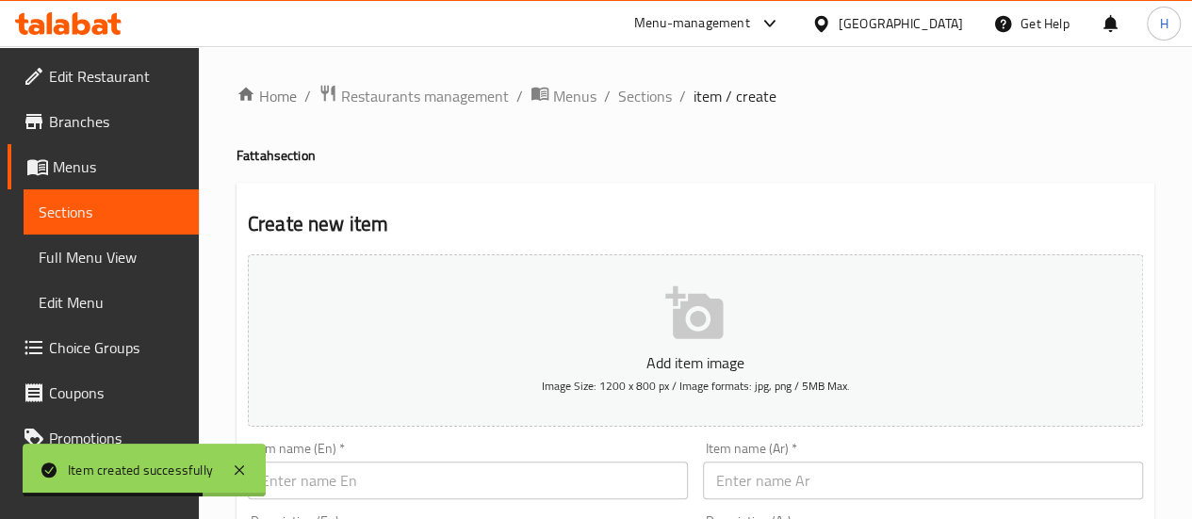
click at [122, 162] on span "Menus" at bounding box center [118, 166] width 131 height 23
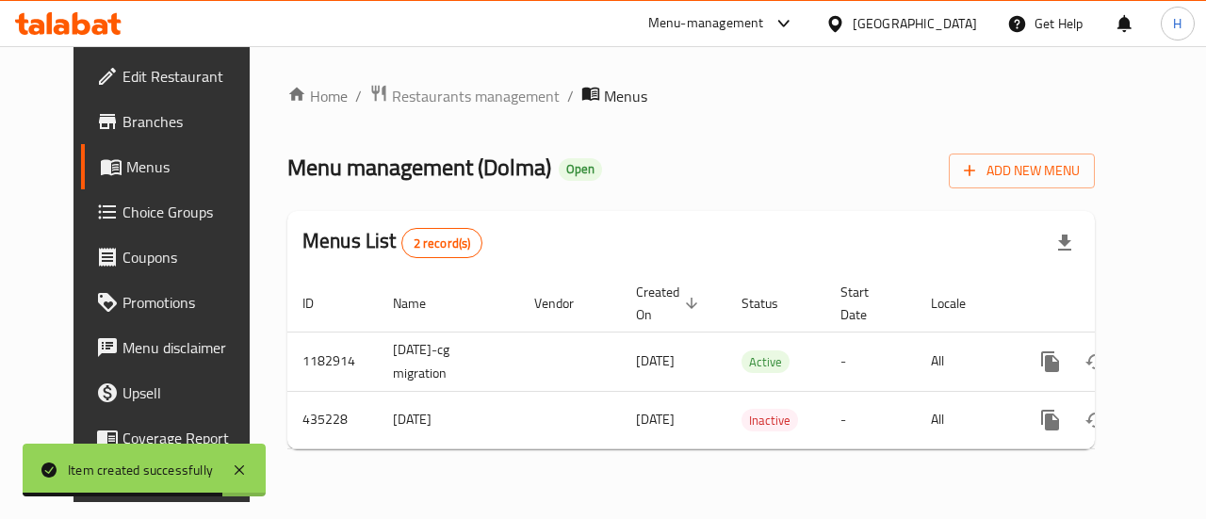
click at [122, 110] on span "Branches" at bounding box center [191, 121] width 138 height 23
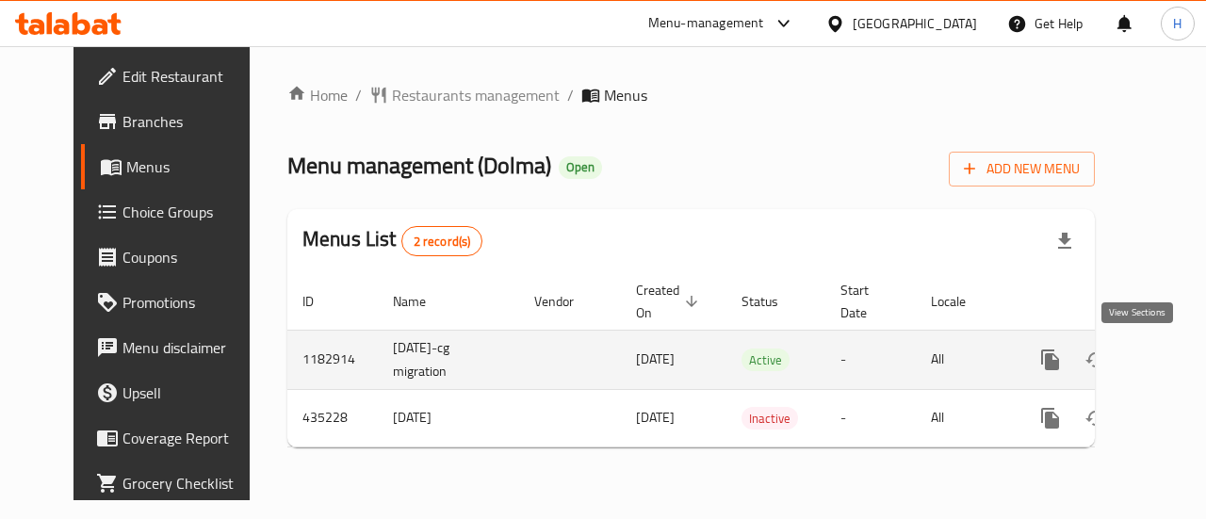
click at [1175, 361] on icon "enhanced table" at bounding box center [1186, 360] width 23 height 23
